Goal: Transaction & Acquisition: Purchase product/service

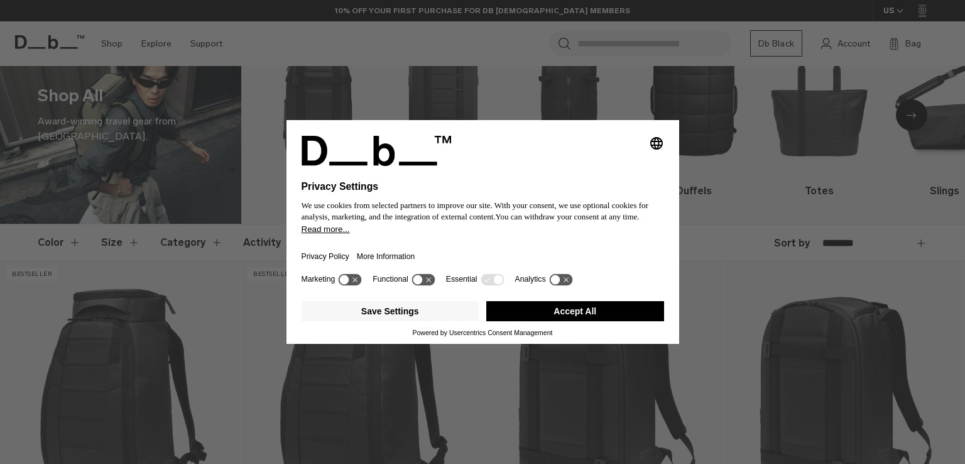
click at [592, 308] on button "Accept All" at bounding box center [575, 311] width 178 height 20
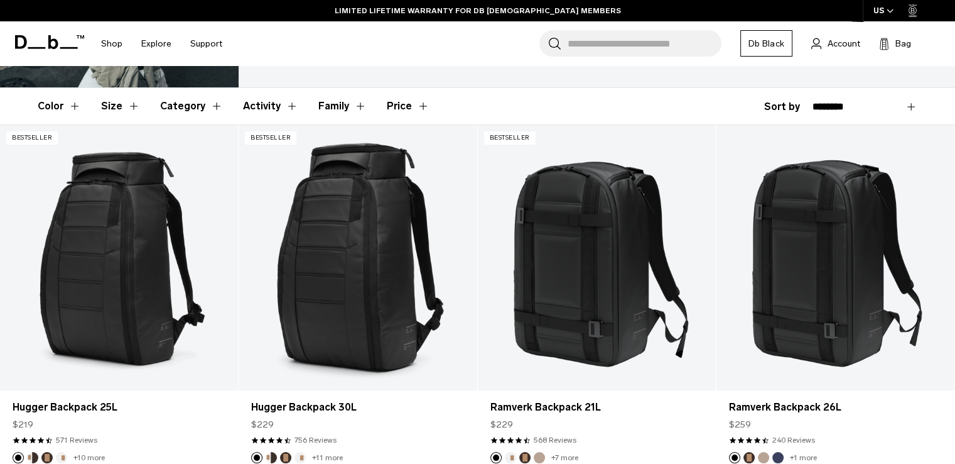
scroll to position [251, 0]
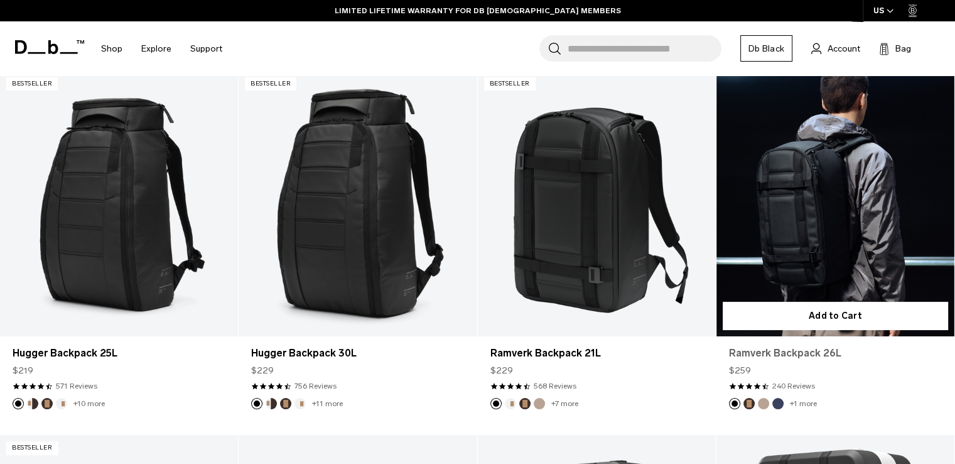
click at [802, 352] on link "Ramverk Backpack 26L" at bounding box center [835, 352] width 213 height 15
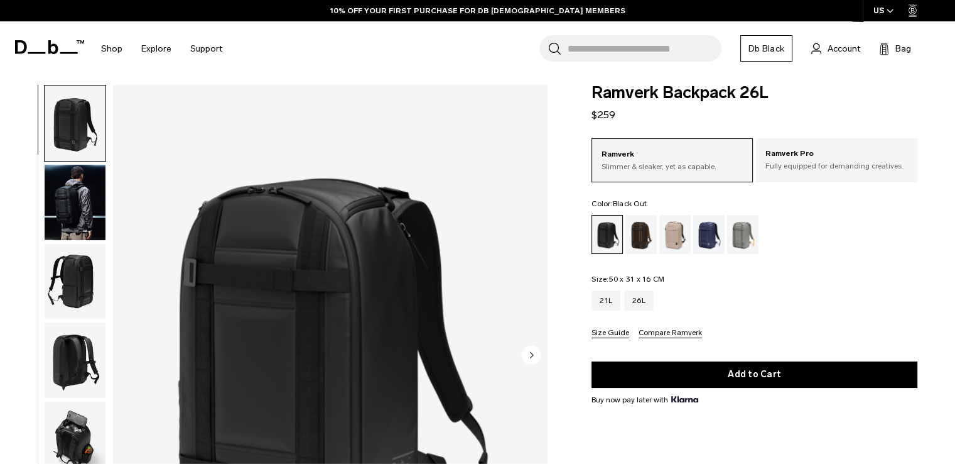
scroll to position [126, 0]
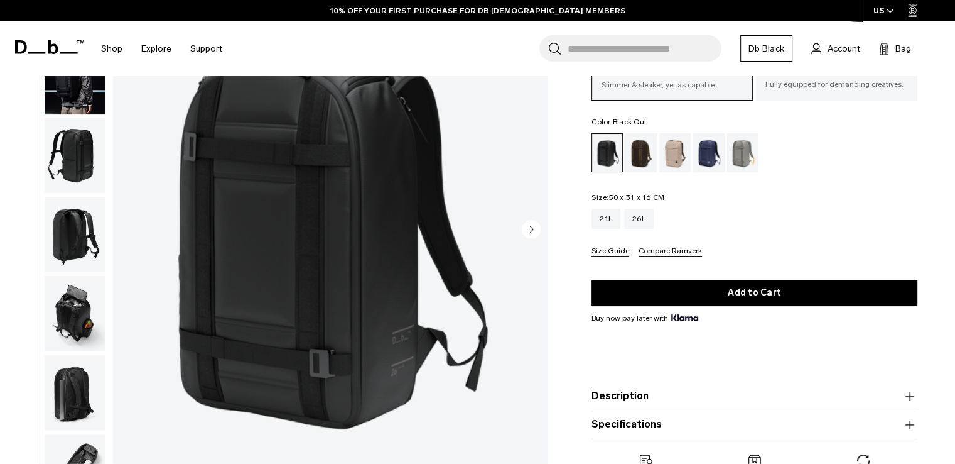
click at [78, 241] on img "button" at bounding box center [75, 234] width 61 height 75
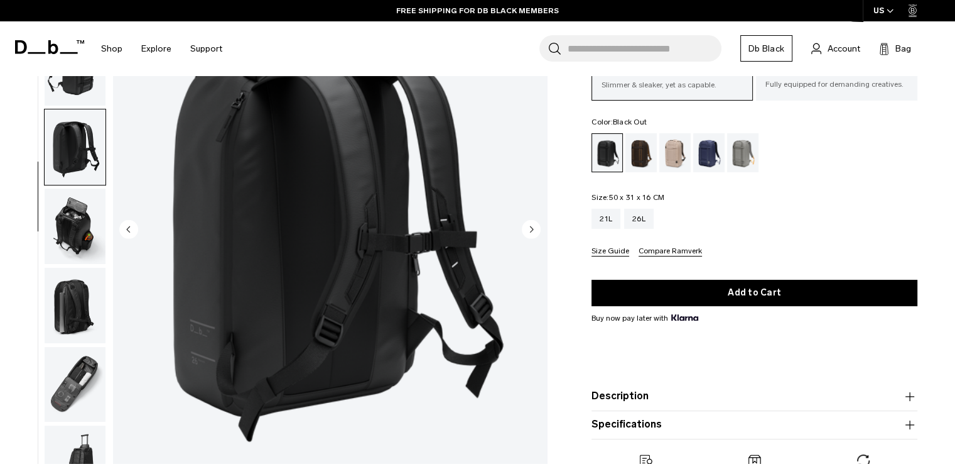
click at [74, 237] on img "button" at bounding box center [75, 225] width 61 height 75
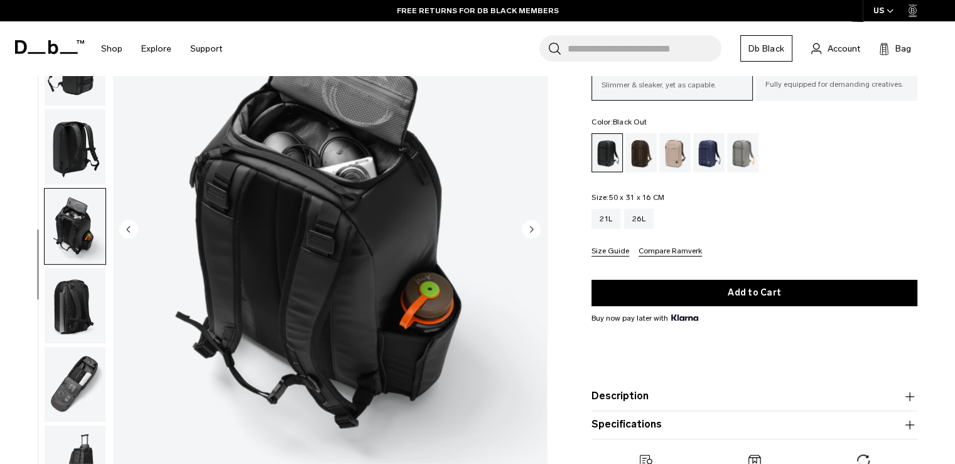
click at [82, 365] on img "button" at bounding box center [75, 384] width 61 height 75
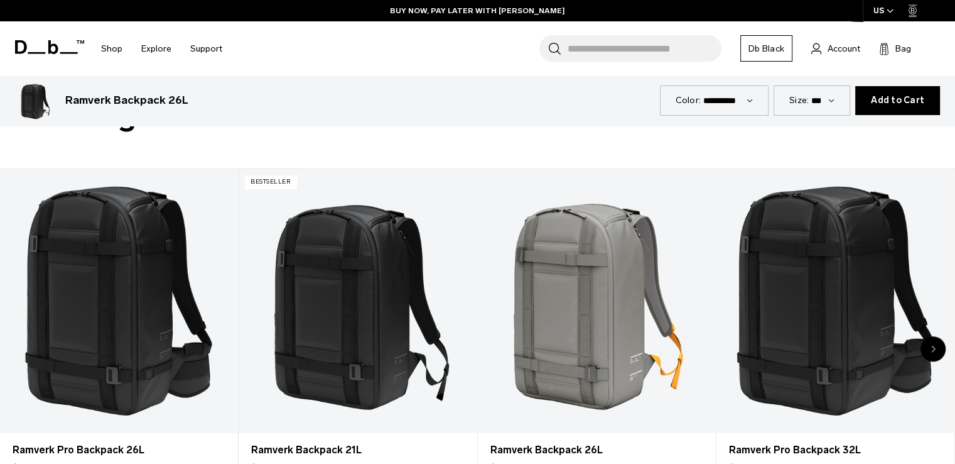
scroll to position [628, 0]
